Goal: Information Seeking & Learning: Learn about a topic

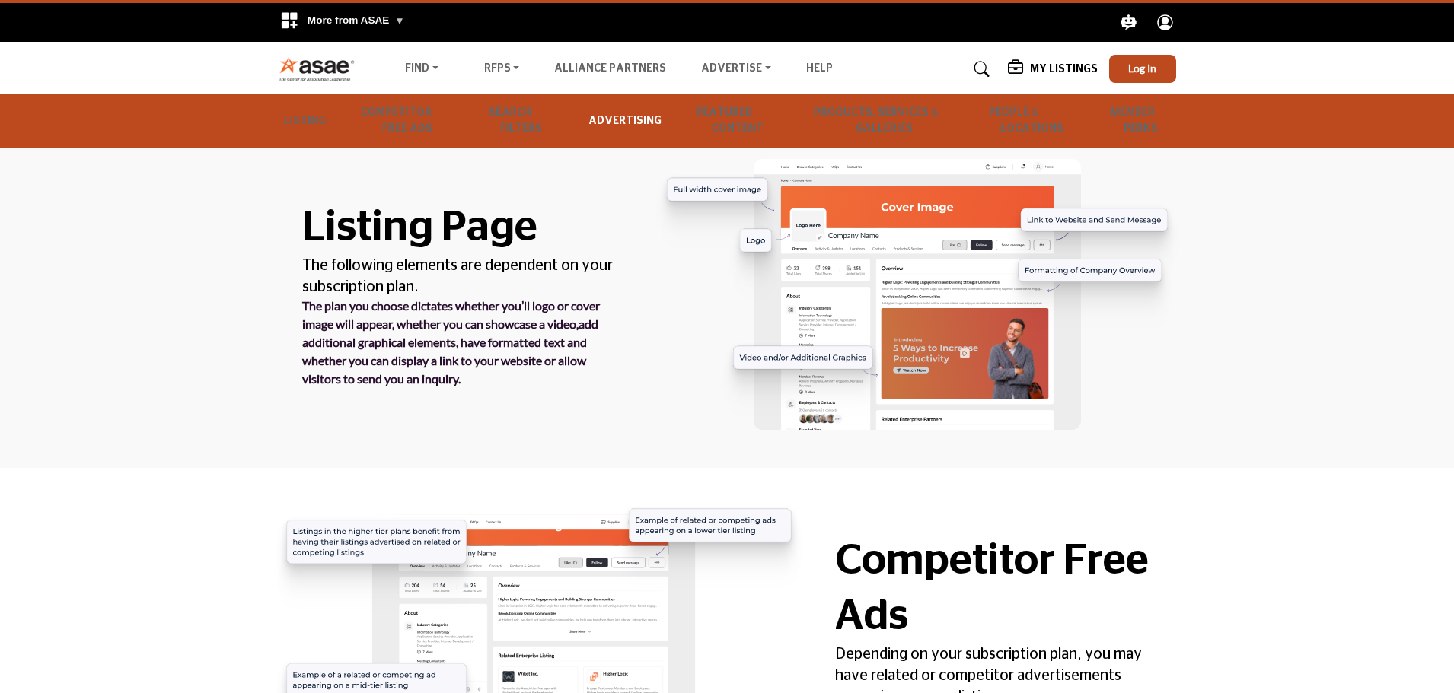
click at [616, 126] on link "Advertising" at bounding box center [625, 121] width 84 height 37
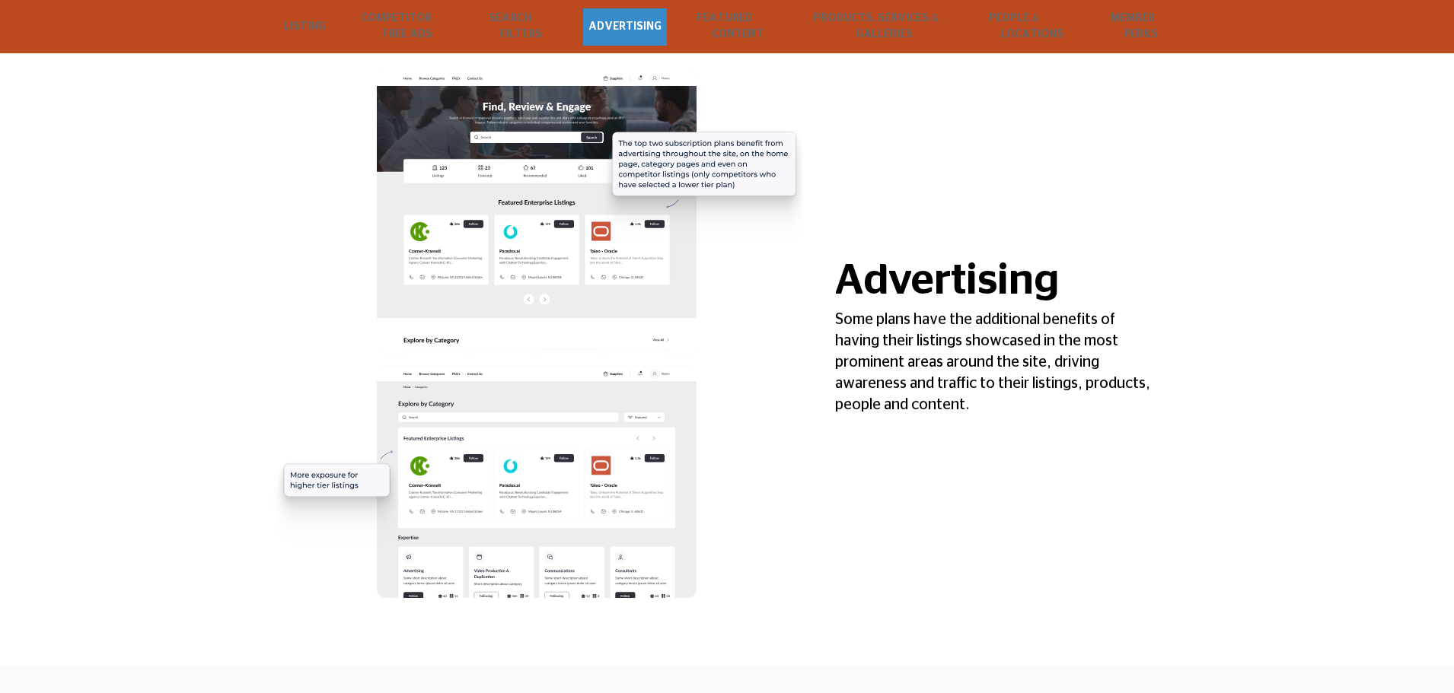
scroll to position [1189, 0]
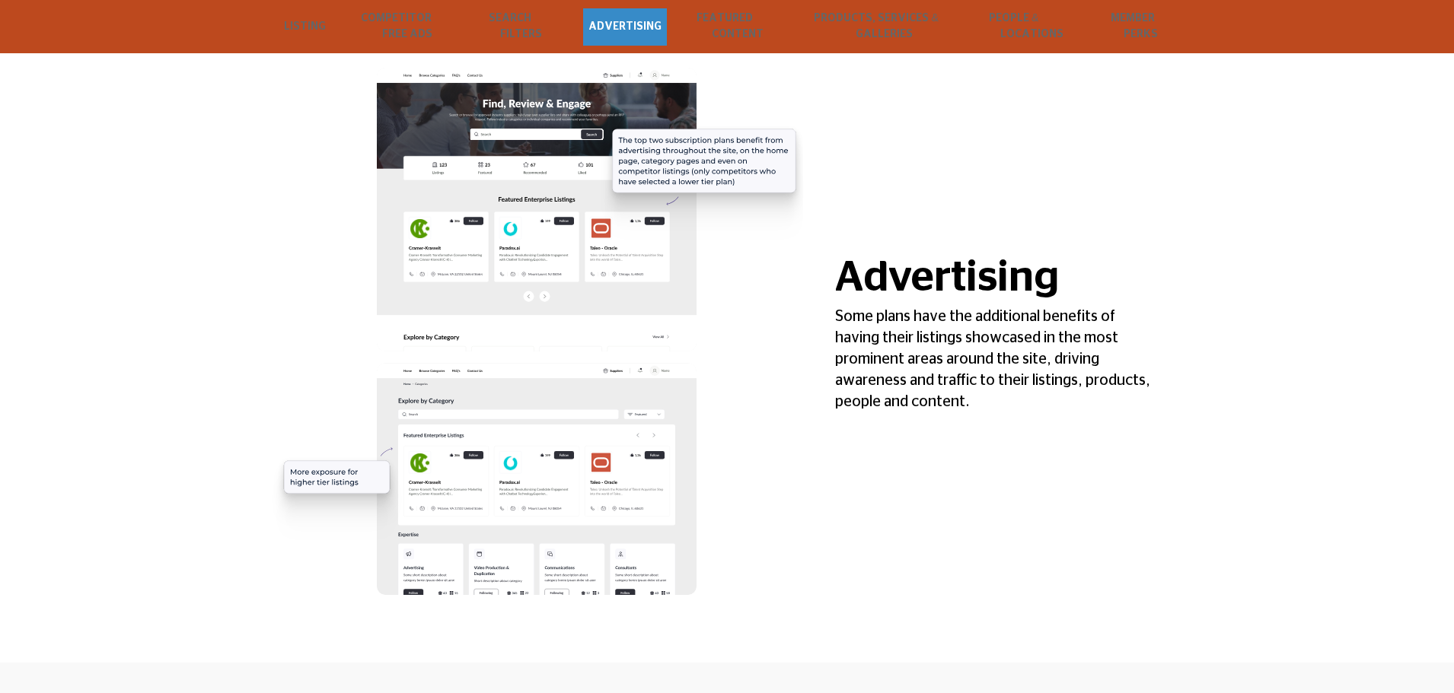
click at [492, 174] on img at bounding box center [536, 331] width 533 height 586
click at [405, 370] on img at bounding box center [536, 331] width 533 height 586
click at [922, 342] on p "Some plans have the additional benefits of having their listings showcased in t…" at bounding box center [993, 359] width 317 height 107
click at [945, 320] on p "Some plans have the additional benefits of having their listings showcased in t…" at bounding box center [993, 359] width 317 height 107
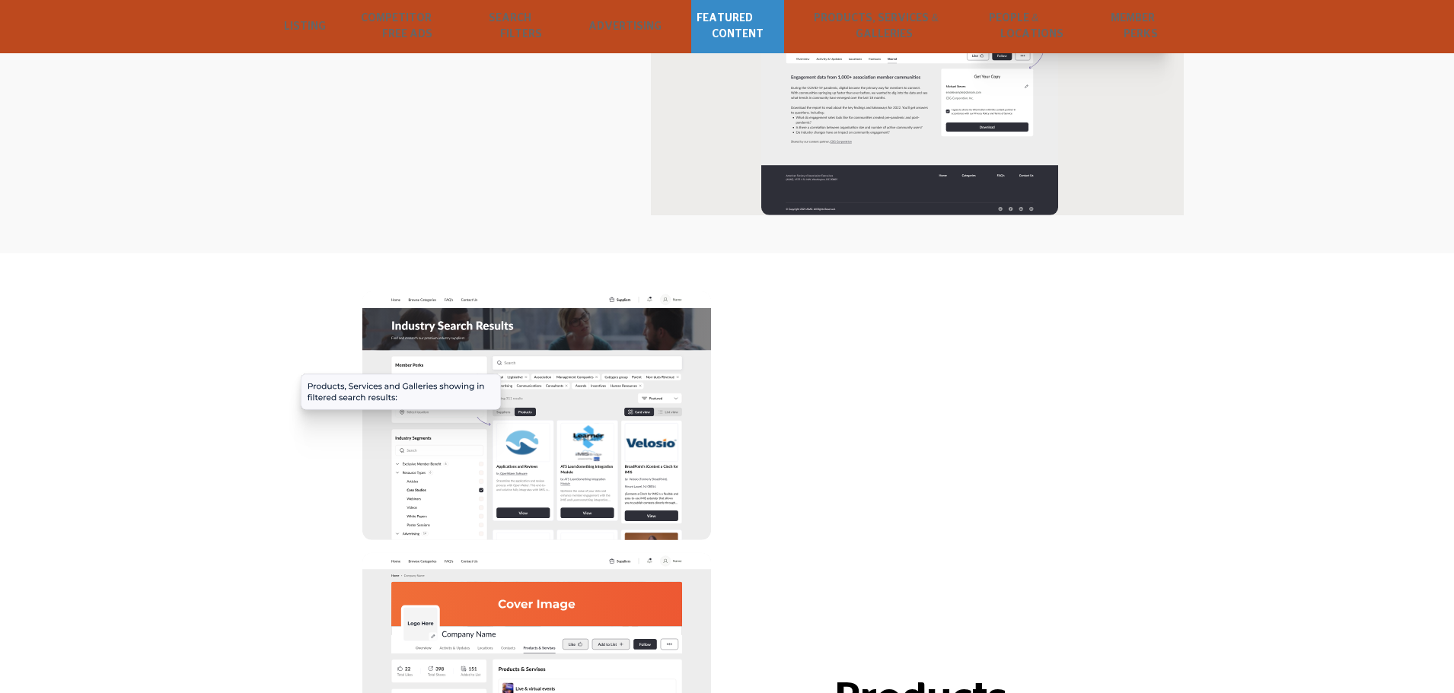
scroll to position [2711, 0]
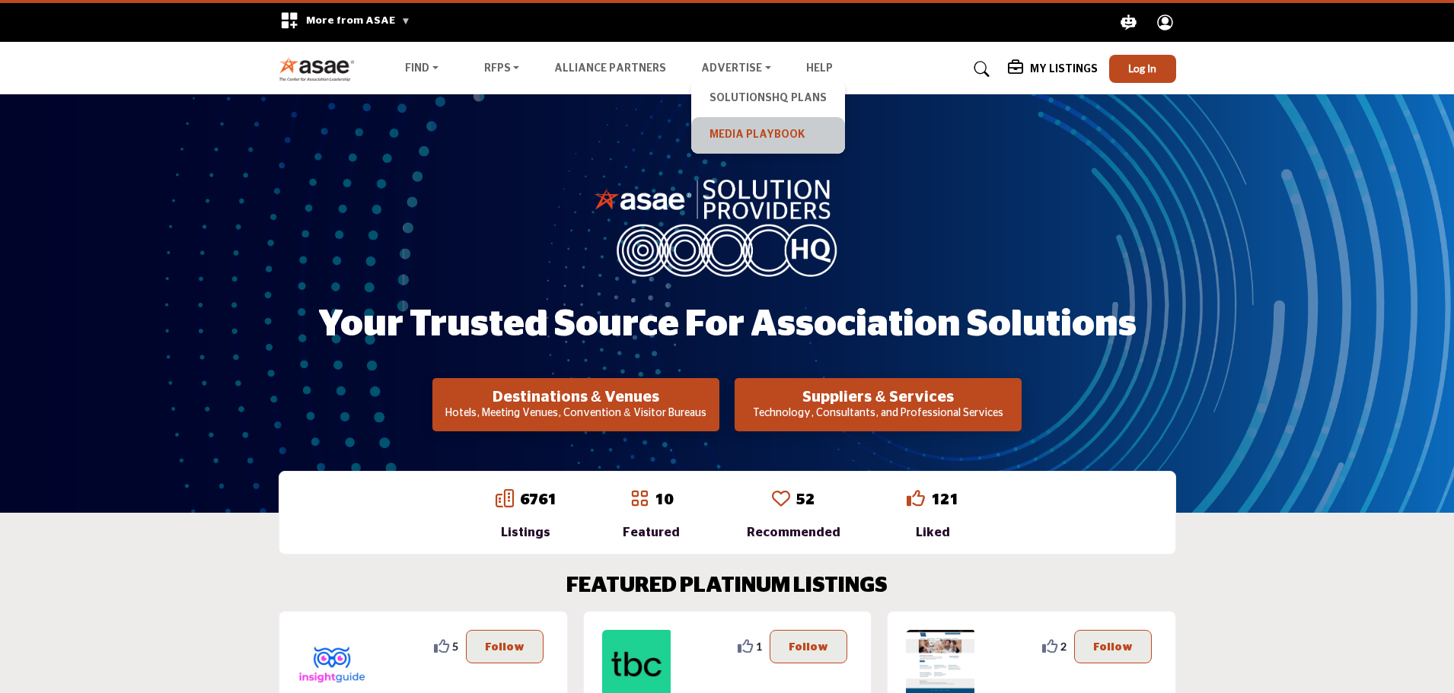
click at [729, 142] on link "Media Playbook" at bounding box center [768, 135] width 139 height 21
